Goal: Information Seeking & Learning: Compare options

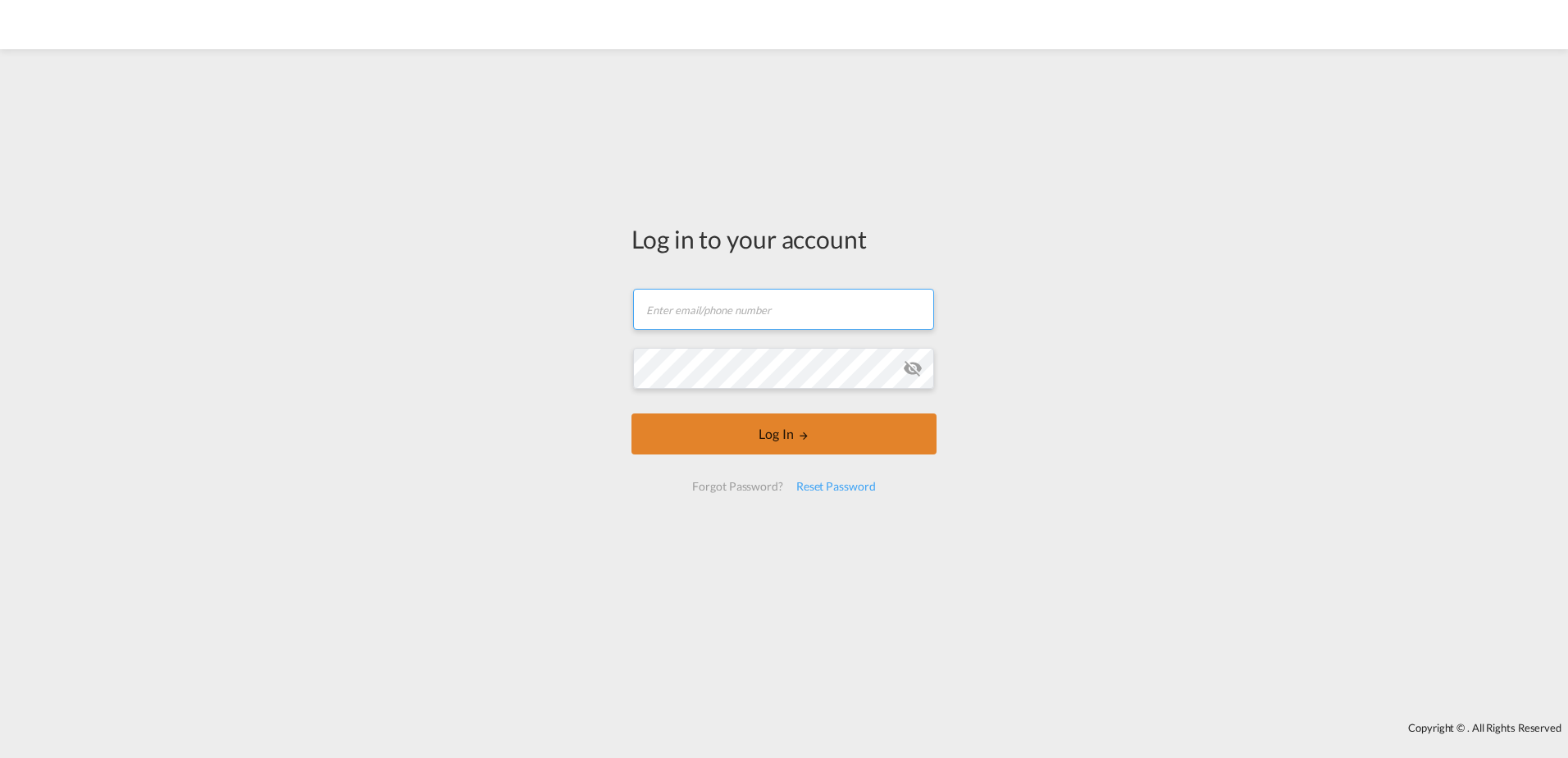
type input "[EMAIL_ADDRESS][DOMAIN_NAME]"
click at [705, 431] on button "Log In" at bounding box center [784, 433] width 305 height 41
